Goal: Information Seeking & Learning: Learn about a topic

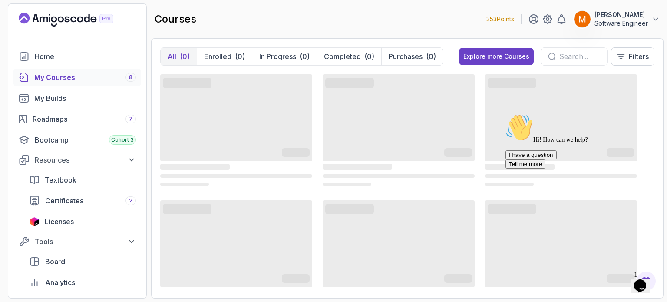
click at [505, 114] on icon "Chat attention grabber" at bounding box center [505, 114] width 0 height 0
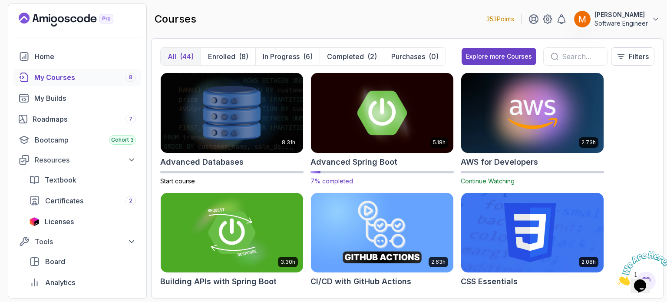
click at [366, 161] on h2 "Advanced Spring Boot" at bounding box center [353, 162] width 87 height 12
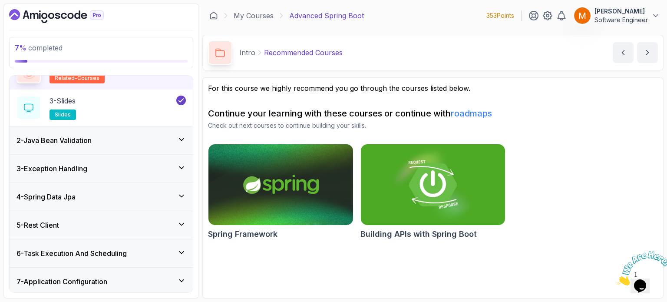
click at [112, 144] on div "2 - Java Bean Validation" at bounding box center [100, 140] width 169 height 10
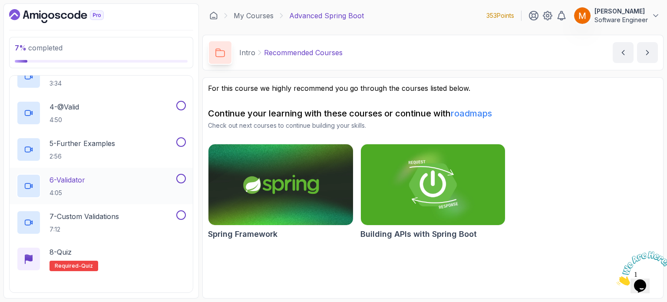
scroll to position [84, 0]
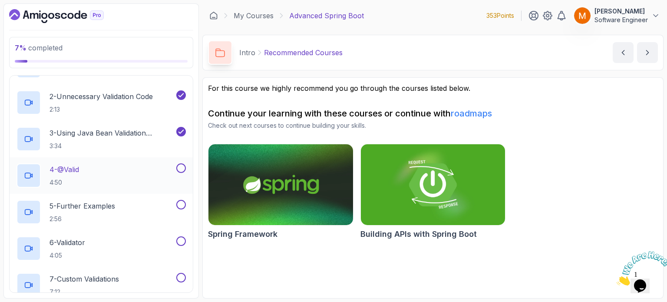
click at [127, 178] on div "4 - @Valid 4:50" at bounding box center [95, 175] width 158 height 24
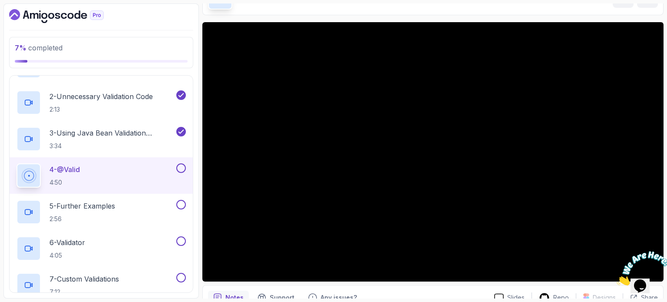
scroll to position [55, 0]
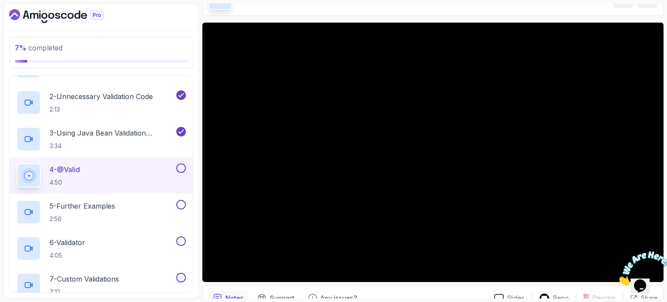
click at [31, 13] on icon "Dashboard" at bounding box center [34, 16] width 9 height 6
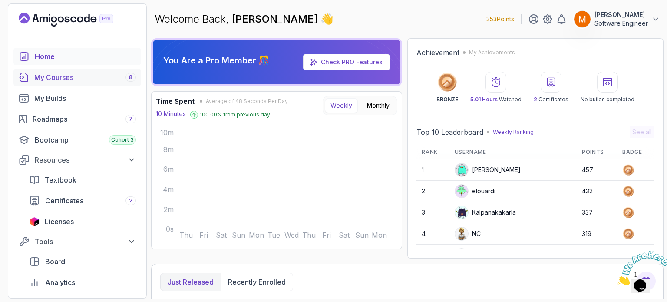
click at [73, 81] on div "My Courses 8" at bounding box center [85, 77] width 102 height 10
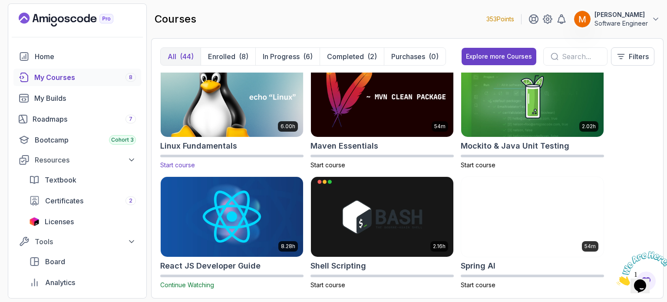
scroll to position [1103, 0]
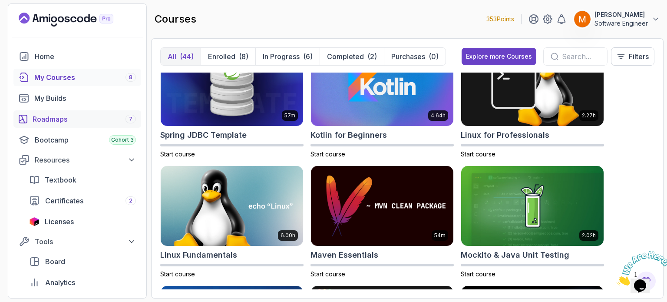
click at [54, 113] on link "Roadmaps 7" at bounding box center [77, 118] width 128 height 17
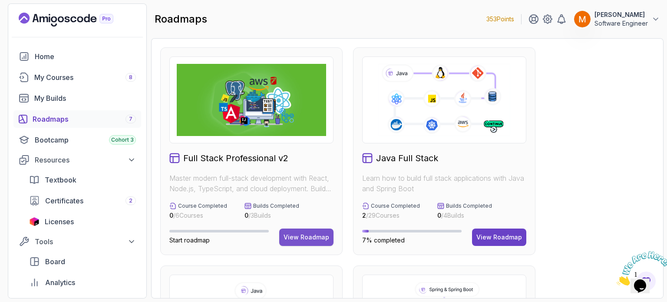
click at [316, 236] on div "View Roadmap" at bounding box center [306, 237] width 46 height 9
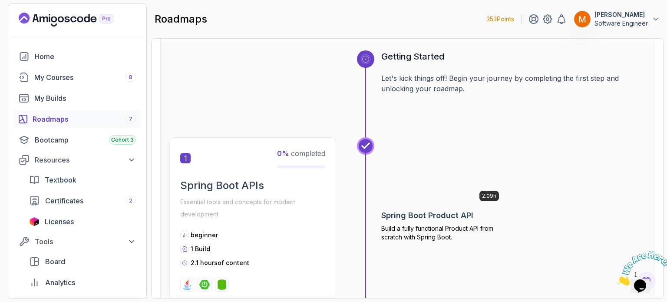
scroll to position [217, 0]
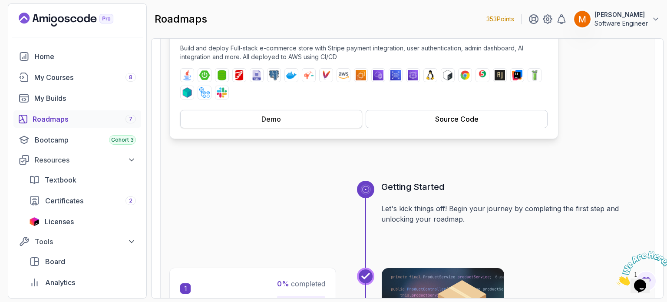
click at [309, 122] on button "Demo" at bounding box center [271, 119] width 182 height 18
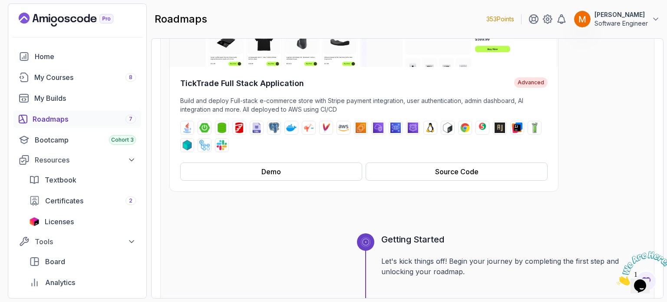
scroll to position [347, 0]
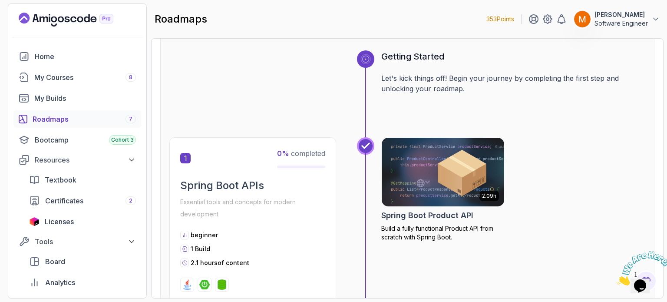
click at [226, 198] on p "Essential tools and concepts for modern development" at bounding box center [252, 208] width 145 height 24
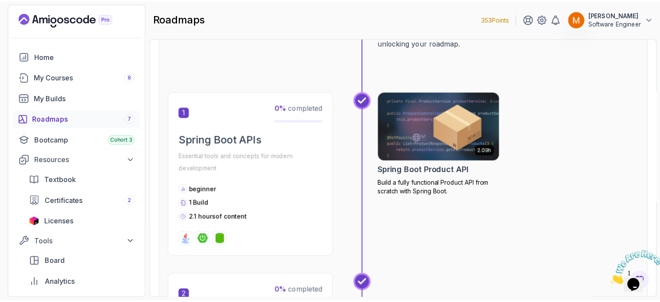
scroll to position [434, 0]
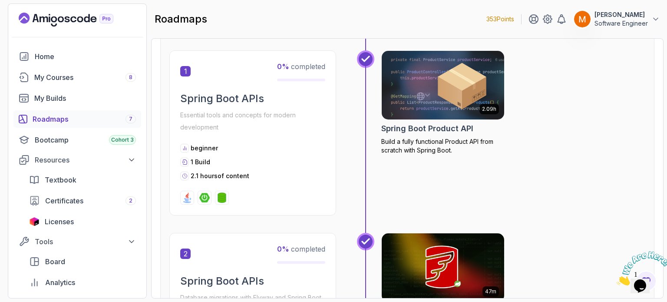
click at [214, 196] on div at bounding box center [252, 198] width 145 height 14
click at [296, 75] on div "0 % completed" at bounding box center [301, 71] width 48 height 20
click at [182, 69] on span "1" at bounding box center [185, 71] width 10 height 10
click at [455, 72] on img at bounding box center [442, 85] width 128 height 72
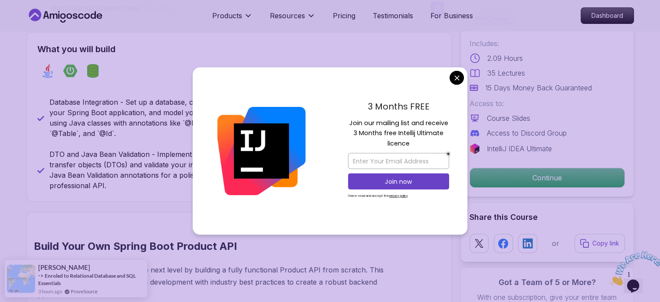
scroll to position [347, 0]
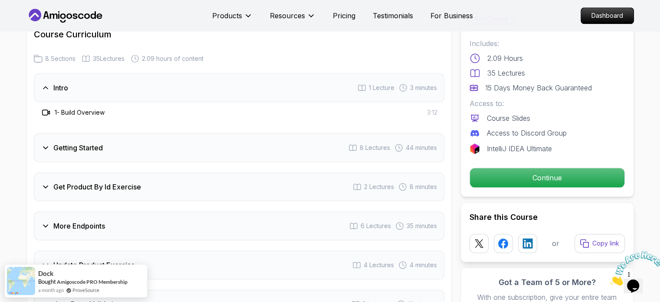
scroll to position [1085, 0]
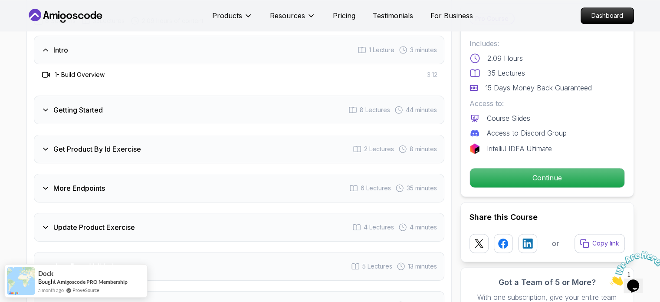
click at [154, 142] on div "Get Product By Id Exercise 2 Lectures 8 minutes" at bounding box center [239, 149] width 411 height 29
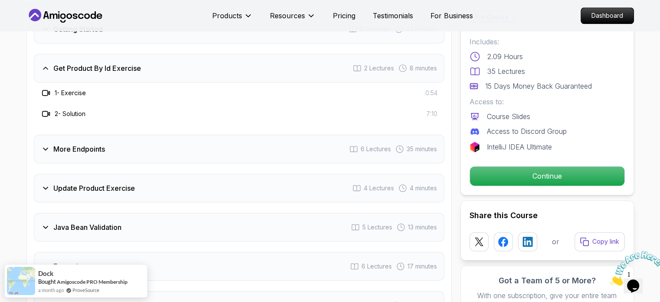
scroll to position [1215, 0]
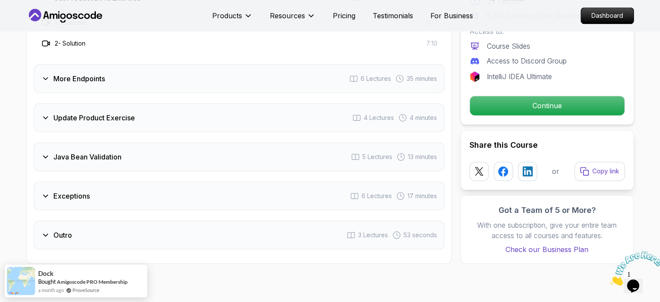
click at [137, 71] on div "More Endpoints 6 Lectures 35 minutes" at bounding box center [239, 78] width 411 height 29
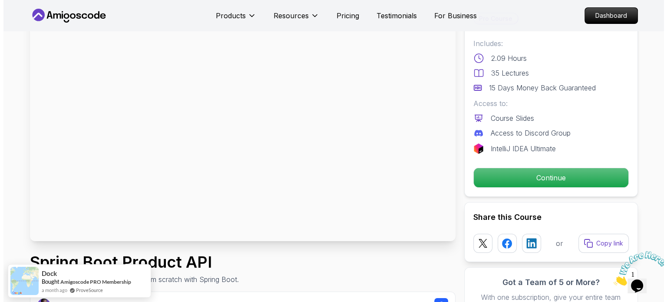
scroll to position [0, 0]
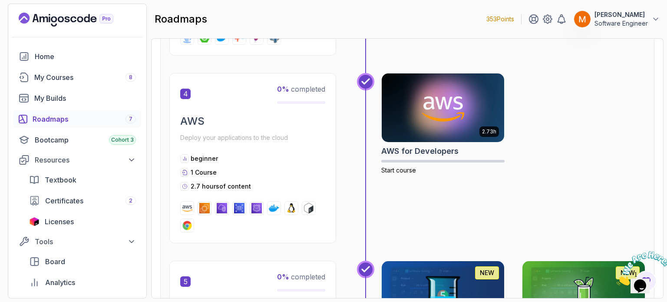
scroll to position [773, 0]
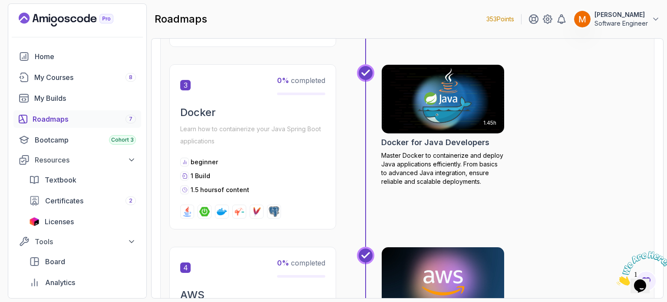
click at [616, 279] on icon "Close" at bounding box center [616, 282] width 0 height 7
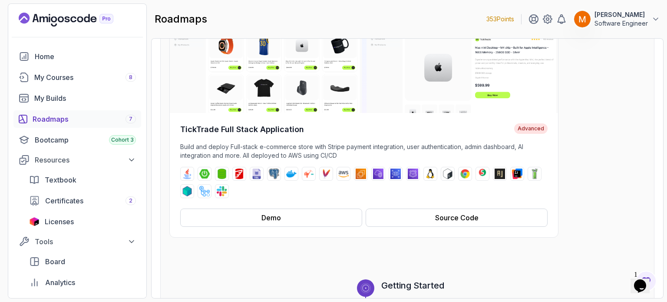
scroll to position [174, 0]
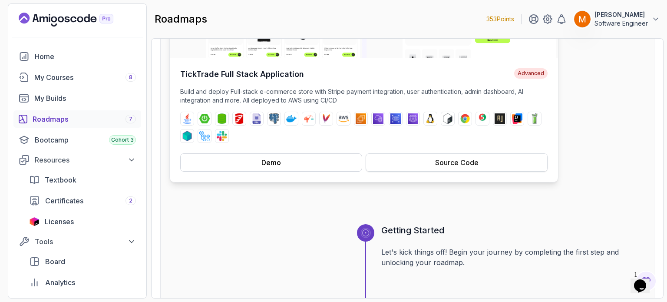
click at [445, 168] on button "Source Code" at bounding box center [456, 162] width 182 height 18
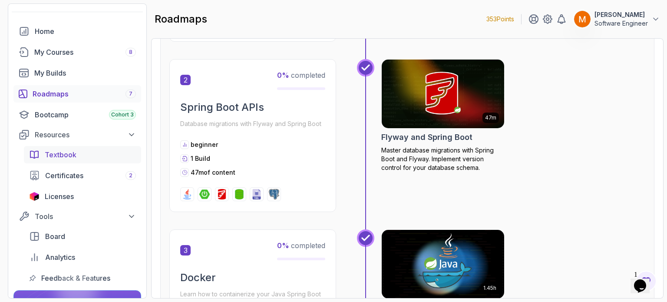
scroll to position [0, 0]
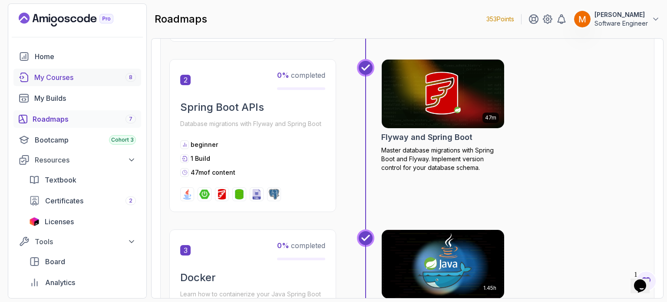
click at [85, 81] on div "My Courses 8" at bounding box center [85, 77] width 102 height 10
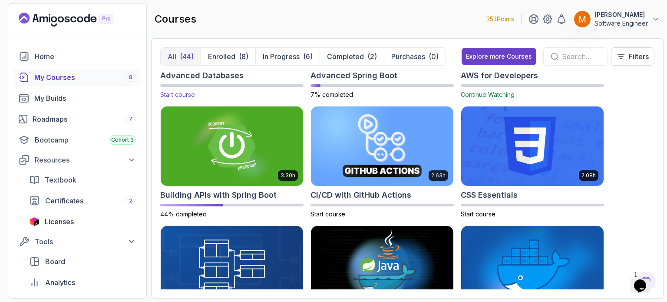
scroll to position [87, 0]
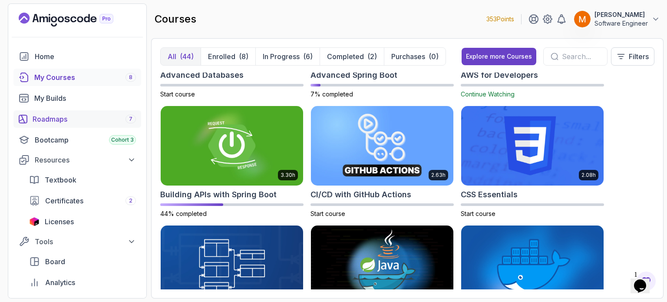
click at [78, 119] on div "Roadmaps 7" at bounding box center [84, 119] width 103 height 10
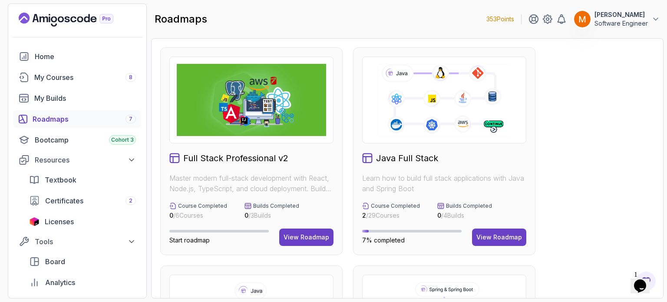
scroll to position [174, 0]
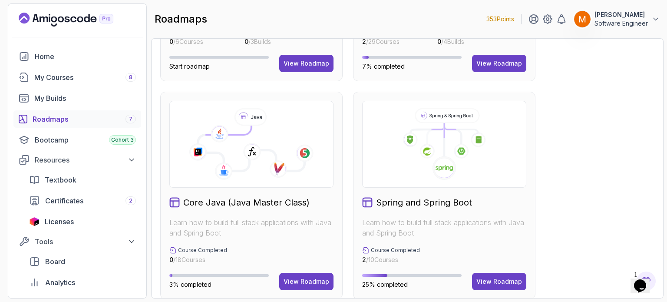
click at [467, 200] on h2 "Spring and Spring Boot" at bounding box center [424, 202] width 96 height 12
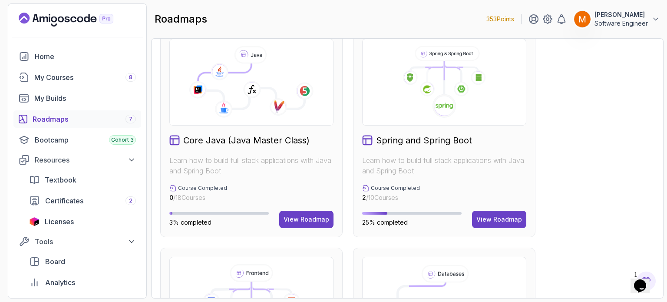
scroll to position [260, 0]
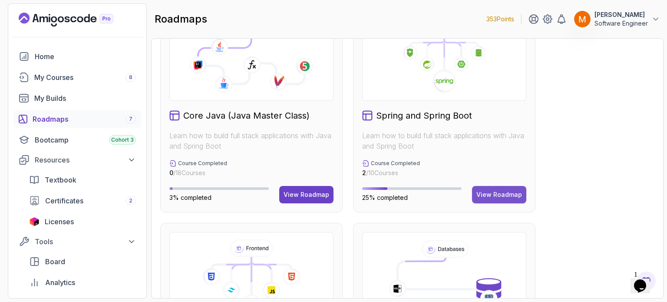
click at [493, 194] on div "View Roadmap" at bounding box center [499, 194] width 46 height 9
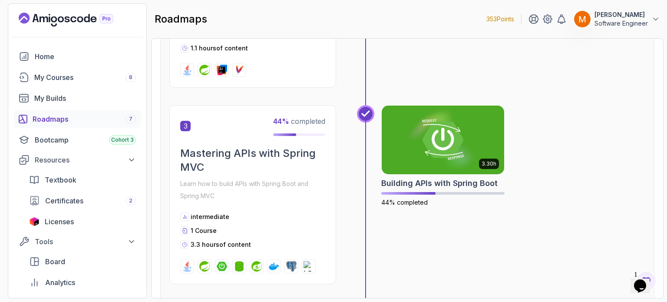
scroll to position [564, 0]
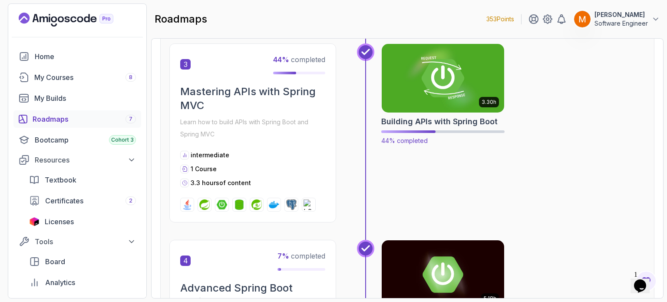
click at [421, 127] on div "3.30h Building APIs with Spring Boot 44% completed" at bounding box center [442, 94] width 123 height 102
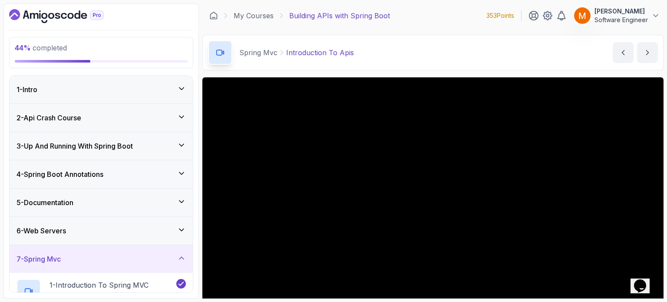
click at [137, 197] on div "5 - Documentation" at bounding box center [100, 202] width 169 height 10
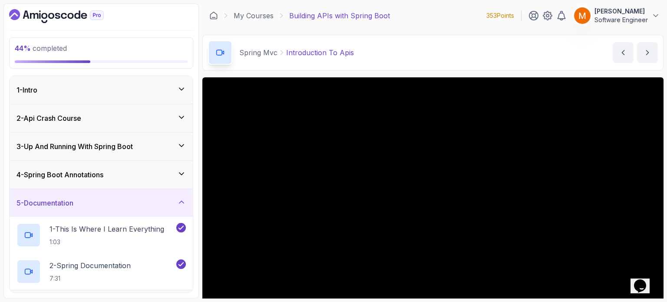
click at [137, 197] on div "5 - Documentation" at bounding box center [100, 202] width 169 height 10
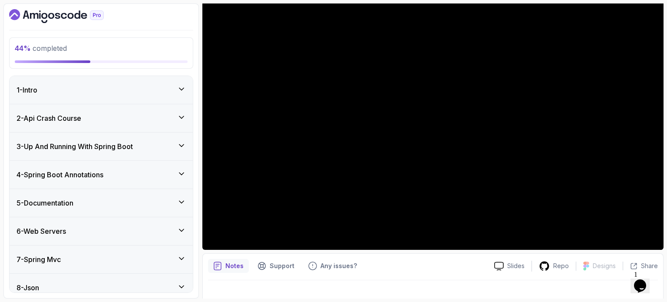
click at [109, 116] on div "2 - Api Crash Course" at bounding box center [100, 118] width 169 height 10
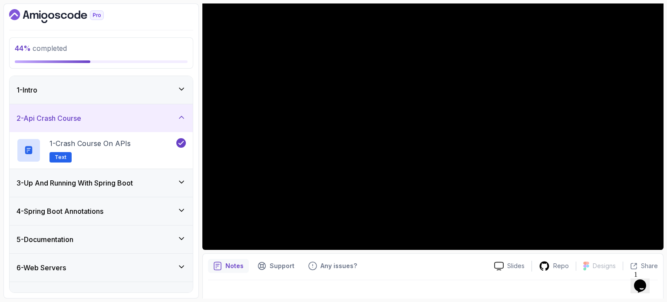
click at [109, 116] on div "2 - Api Crash Course" at bounding box center [100, 118] width 169 height 10
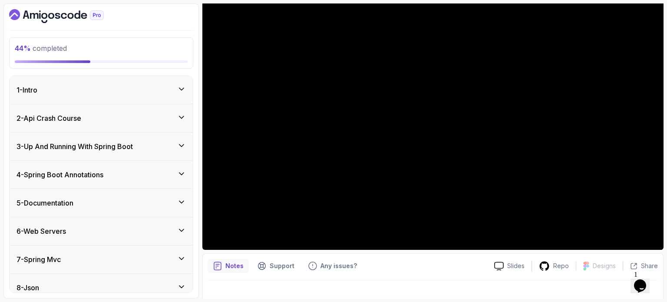
click at [145, 161] on div "4 - Spring Boot Annotations" at bounding box center [101, 175] width 183 height 28
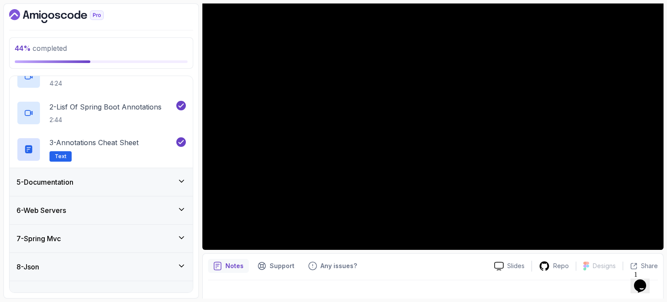
click at [137, 177] on div "5 - Documentation" at bounding box center [100, 182] width 169 height 10
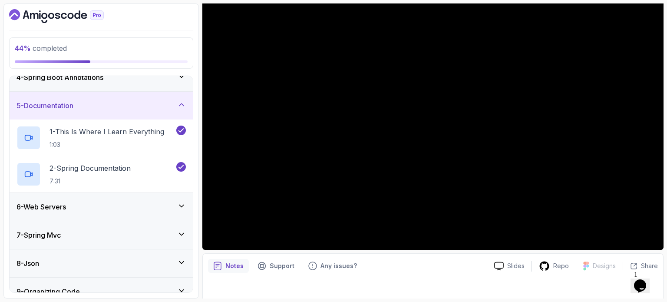
scroll to position [107, 0]
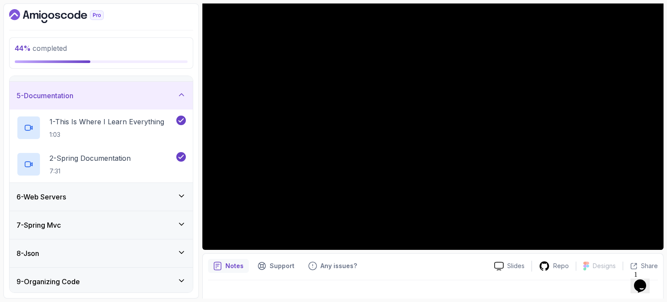
click at [133, 192] on div "6 - Web Servers" at bounding box center [100, 196] width 169 height 10
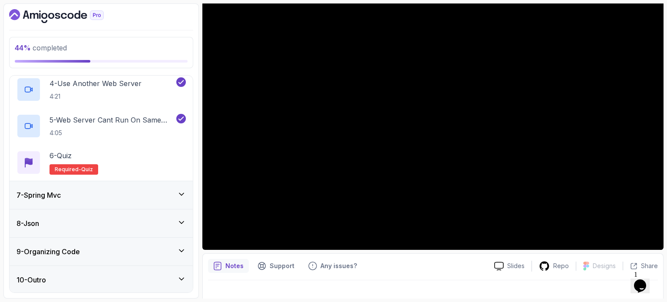
click at [133, 190] on div "7 - Spring Mvc" at bounding box center [100, 195] width 169 height 10
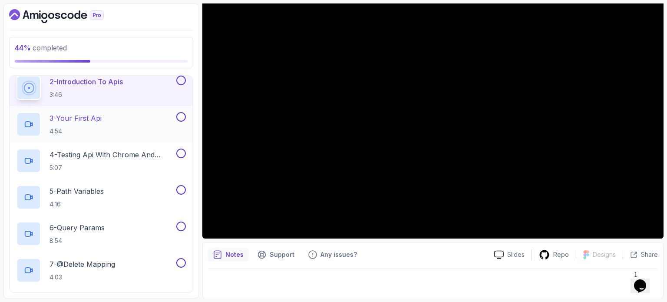
scroll to position [213, 0]
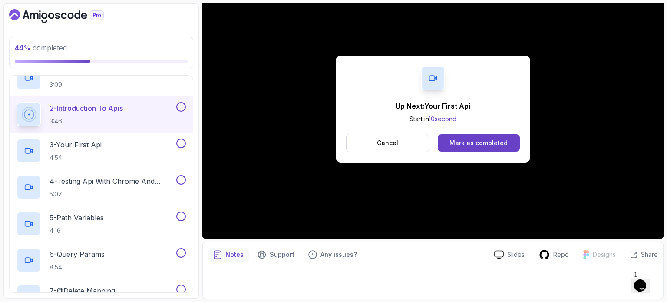
click at [184, 107] on button at bounding box center [181, 107] width 10 height 10
click at [118, 149] on div "3 - Your First Api 4:54" at bounding box center [95, 150] width 158 height 24
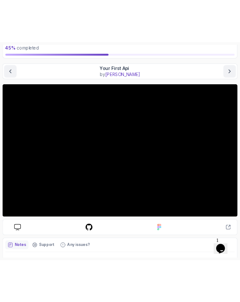
scroll to position [51, 0]
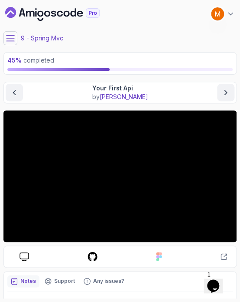
scroll to position [38, 0]
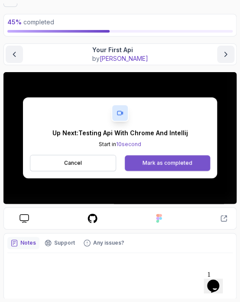
click at [165, 161] on div "Mark as completed" at bounding box center [168, 162] width 50 height 7
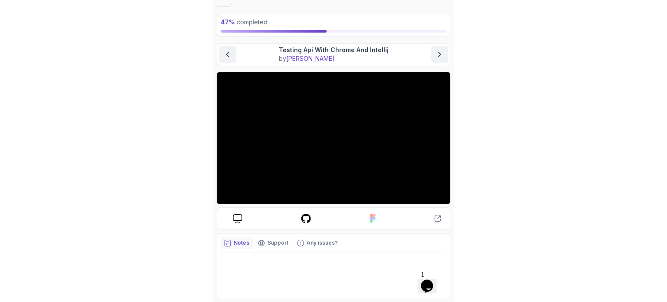
scroll to position [15, 0]
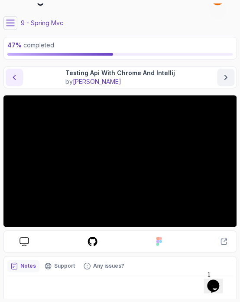
click at [7, 73] on button "previous content" at bounding box center [14, 77] width 17 height 17
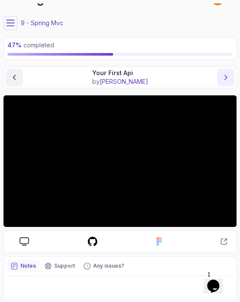
drag, startPoint x: 235, startPoint y: 78, endPoint x: 229, endPoint y: 77, distance: 6.1
click at [235, 78] on div "Spring Mvc Your First Api Your First Api by [PERSON_NAME]" at bounding box center [119, 77] width 233 height 22
click at [225, 77] on icon "next content" at bounding box center [226, 77] width 9 height 9
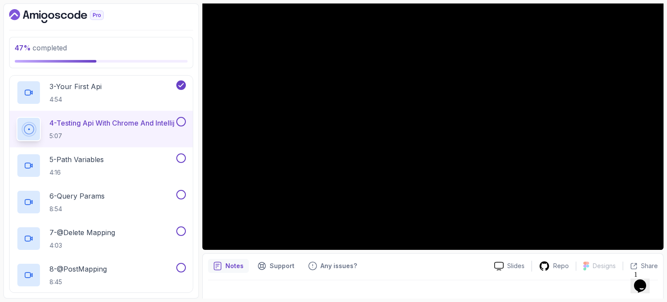
scroll to position [256, 0]
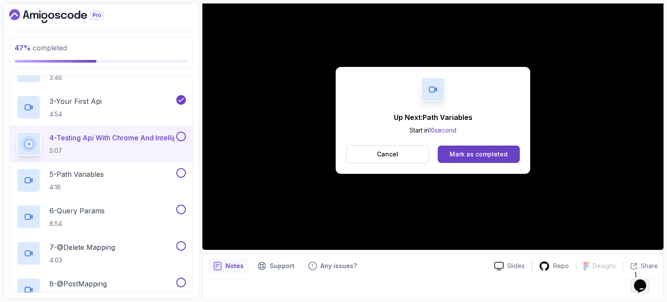
click at [179, 135] on button at bounding box center [181, 137] width 10 height 10
click at [114, 177] on div "5 - Path Variables 4:16" at bounding box center [95, 180] width 158 height 24
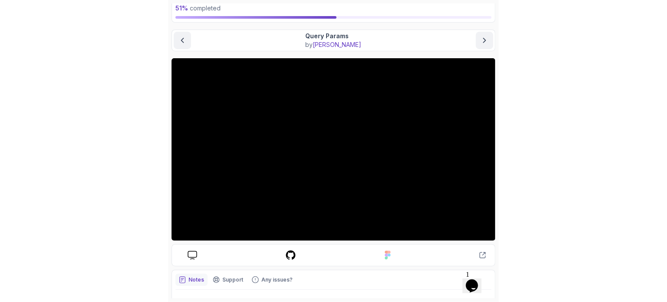
scroll to position [51, 0]
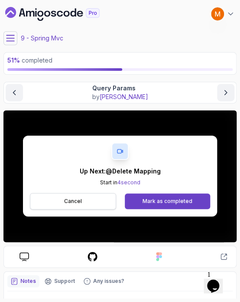
click at [90, 205] on button "Cancel" at bounding box center [73, 201] width 86 height 16
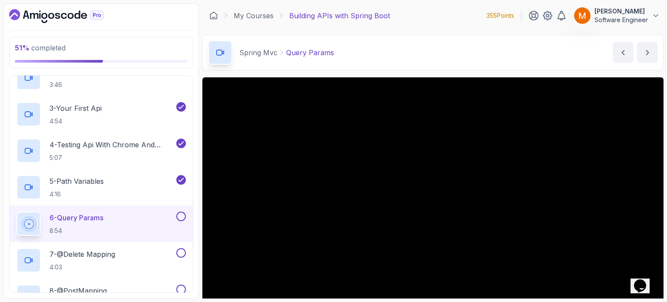
scroll to position [304, 0]
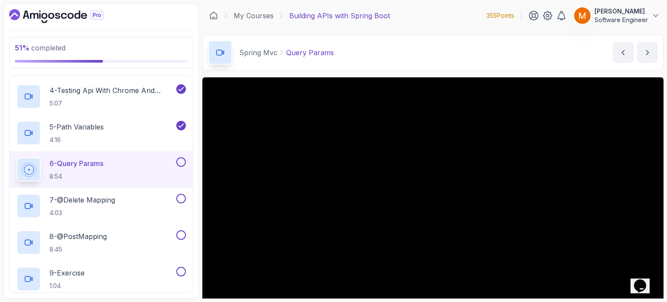
click at [131, 163] on div "6 - Query Params 8:54" at bounding box center [95, 169] width 158 height 24
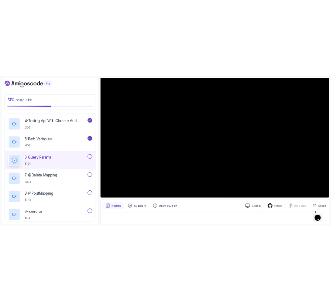
scroll to position [98, 0]
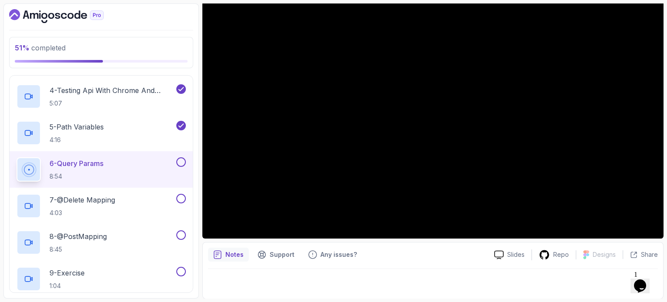
click at [181, 161] on button at bounding box center [181, 162] width 10 height 10
click at [125, 209] on div "7 - @Delete Mapping 4:03" at bounding box center [95, 206] width 158 height 24
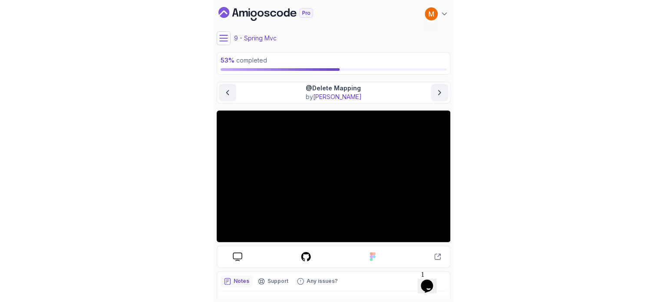
scroll to position [38, 0]
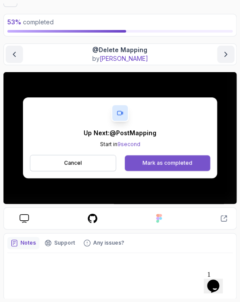
click at [139, 158] on button "Mark as completed" at bounding box center [167, 163] width 85 height 16
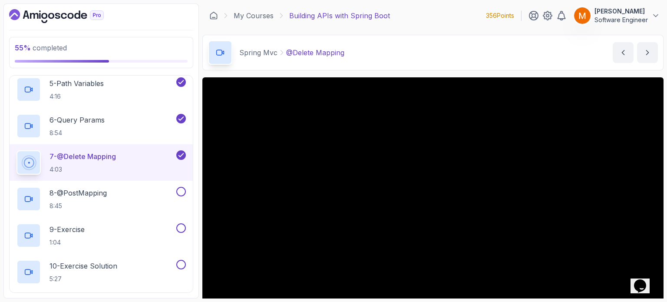
scroll to position [98, 0]
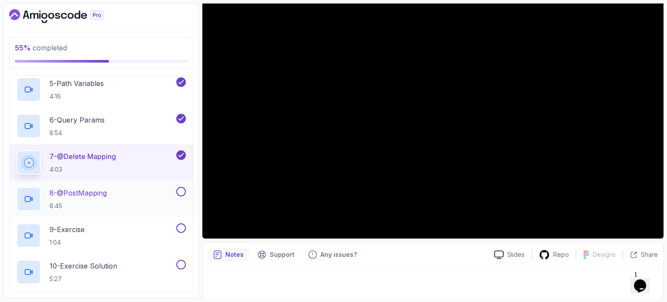
click at [138, 199] on div "8 - @PostMapping 8:45" at bounding box center [95, 199] width 158 height 24
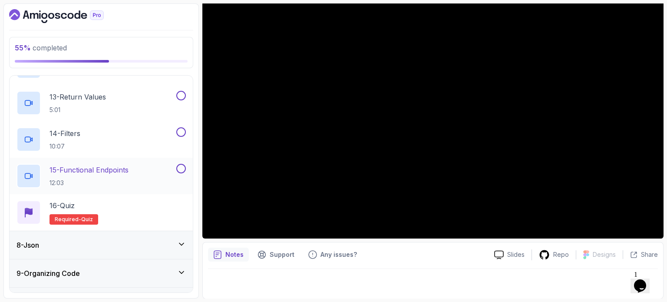
scroll to position [647, 0]
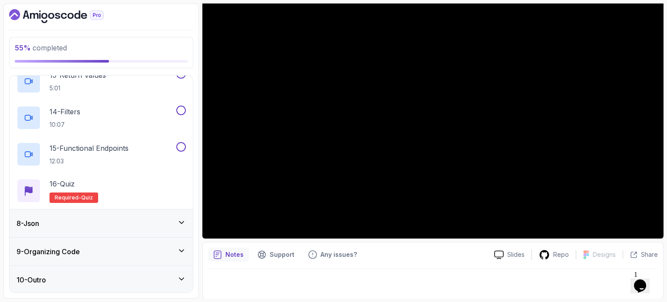
click at [120, 213] on div "8 - Json" at bounding box center [101, 223] width 183 height 28
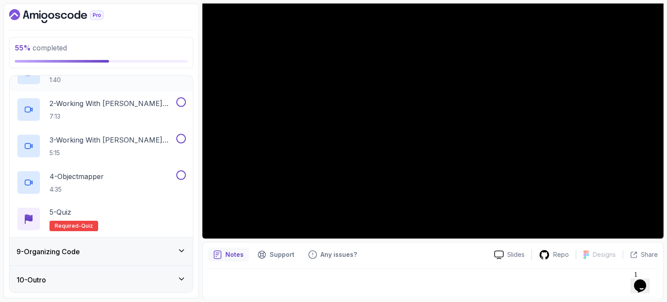
click at [98, 248] on div "9 - Organizing Code" at bounding box center [100, 251] width 169 height 10
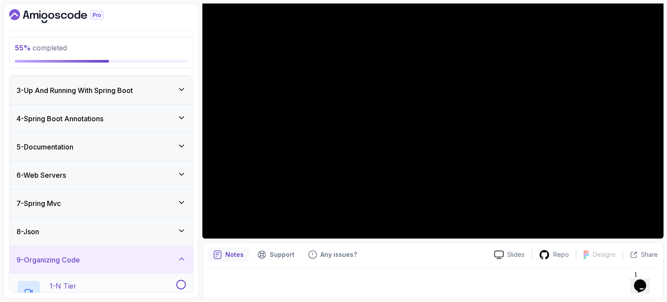
scroll to position [20, 0]
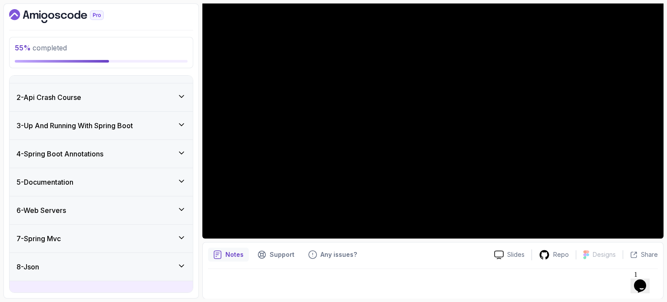
click at [102, 233] on div "7 - Spring Mvc" at bounding box center [100, 238] width 169 height 10
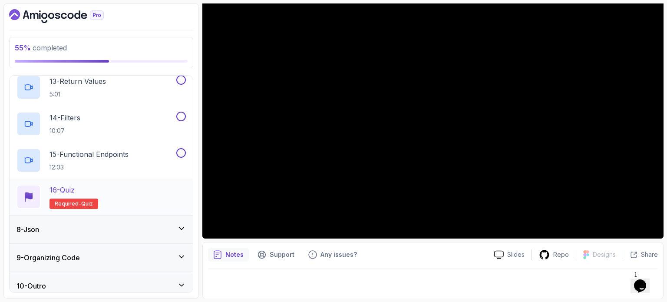
scroll to position [647, 0]
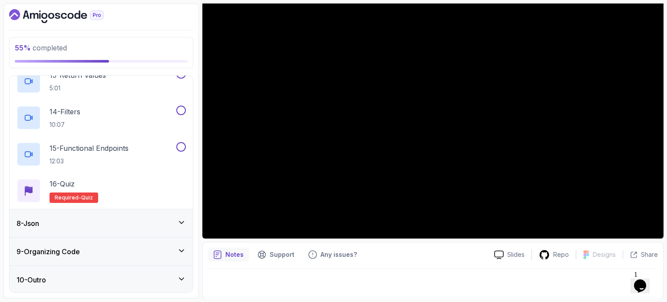
click at [66, 283] on div "10 - Outro" at bounding box center [100, 279] width 169 height 10
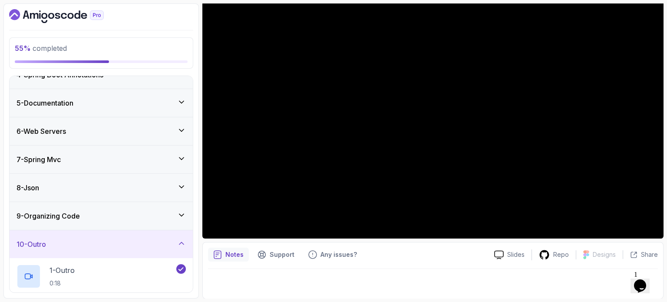
scroll to position [173, 0]
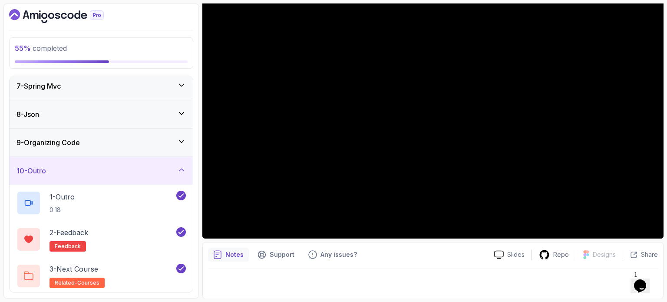
click at [127, 178] on div "10 - Outro" at bounding box center [101, 171] width 183 height 28
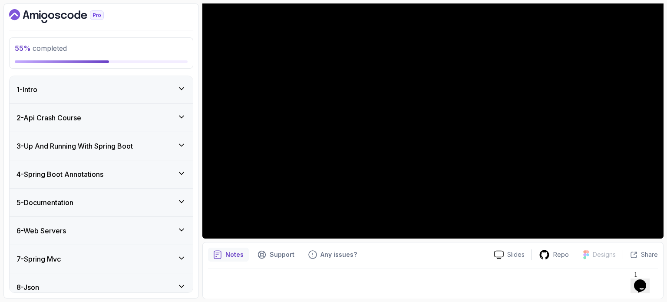
scroll to position [0, 0]
